Goal: Find specific page/section: Find specific page/section

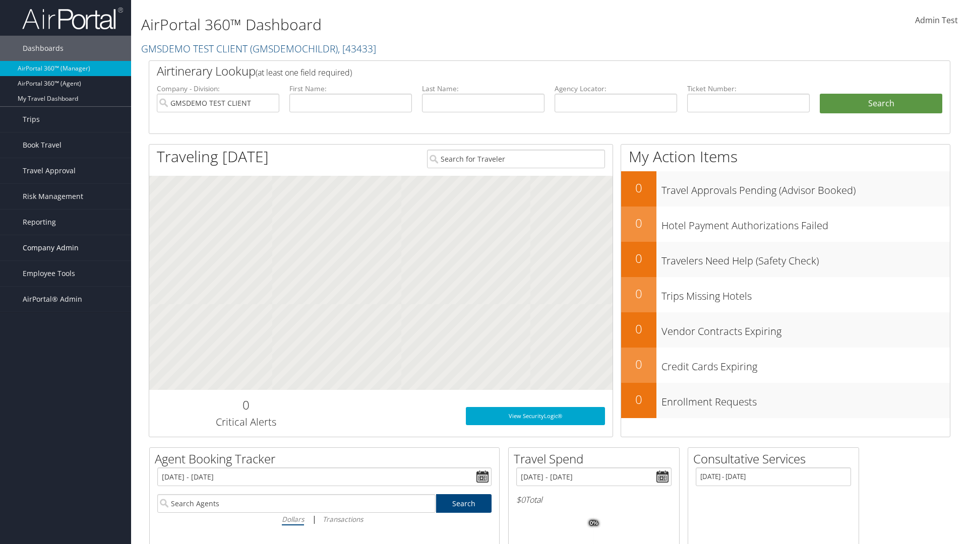
click at [66, 248] on span "Company Admin" at bounding box center [51, 247] width 56 height 25
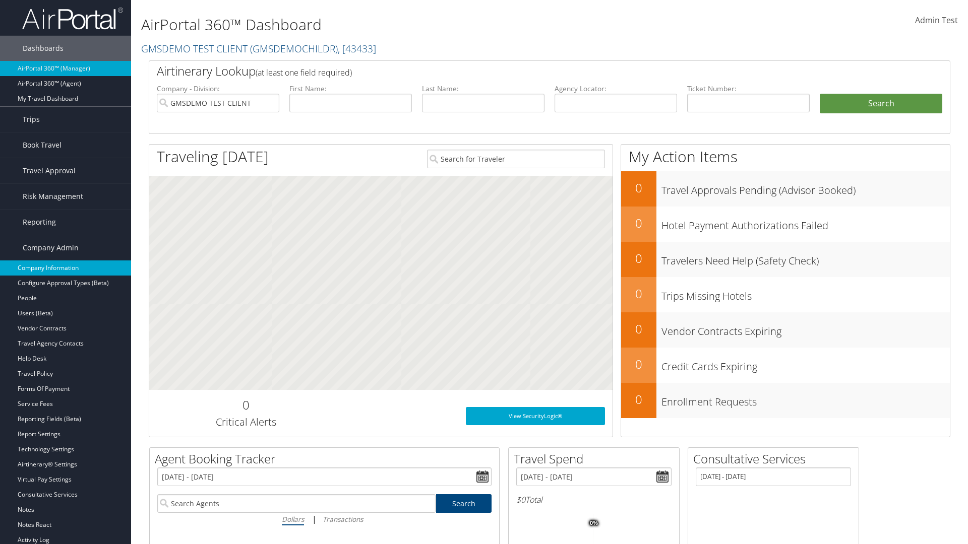
click at [66, 268] on link "Company Information" at bounding box center [65, 268] width 131 height 15
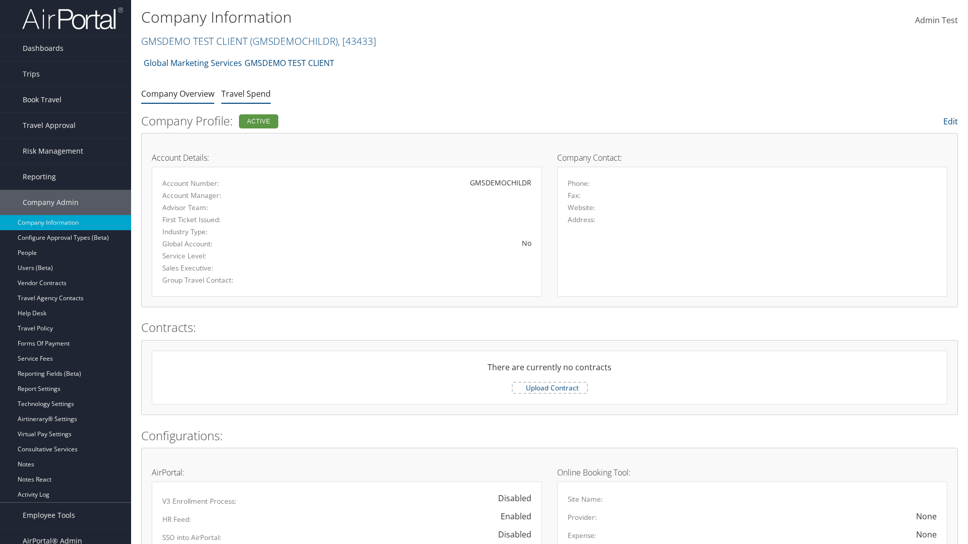
click at [246, 93] on link "Travel Spend" at bounding box center [245, 93] width 49 height 11
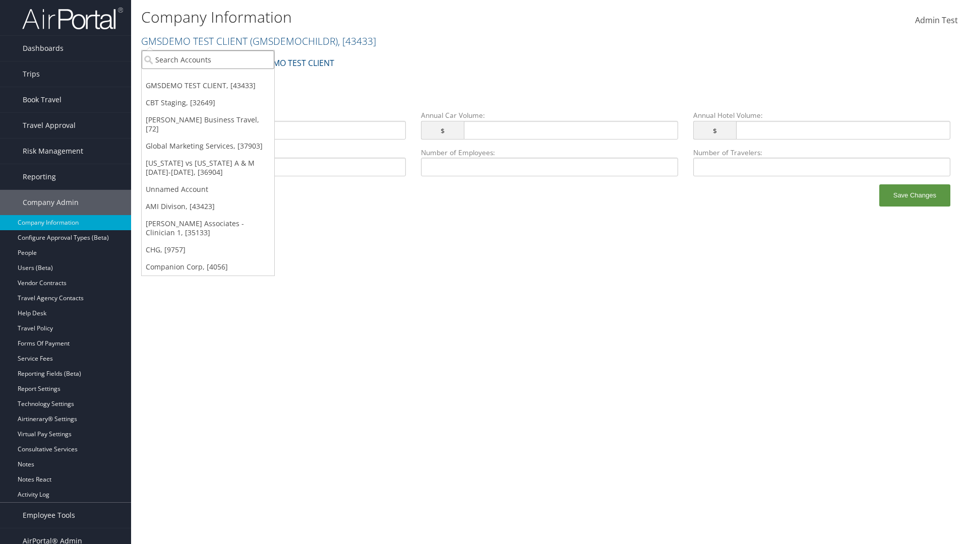
click at [208, 59] on input "search" at bounding box center [208, 59] width 133 height 19
type input "Global Marketing Services"
click at [217, 78] on div "Global Marketing Services (301946), [37903]" at bounding box center [217, 78] width 162 height 9
